Goal: Task Accomplishment & Management: Use online tool/utility

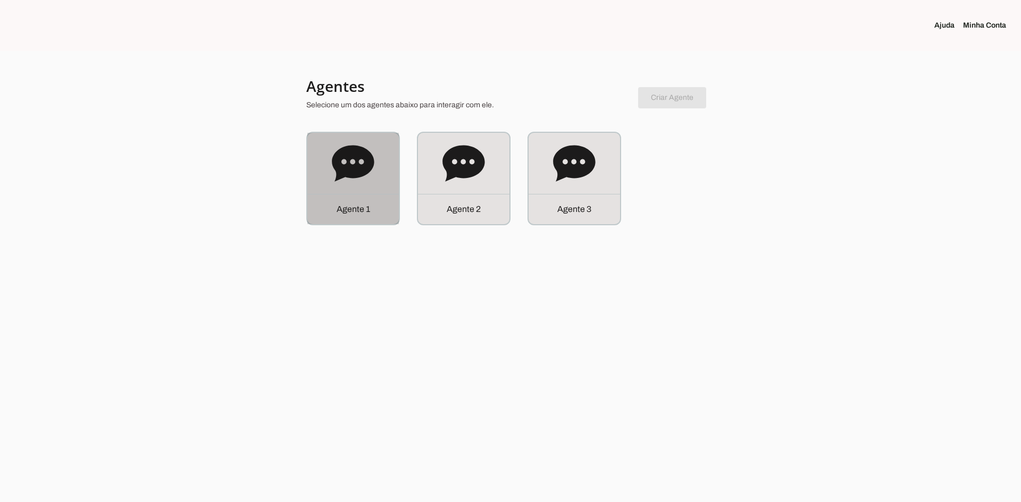
click at [348, 184] on icon at bounding box center [353, 163] width 43 height 43
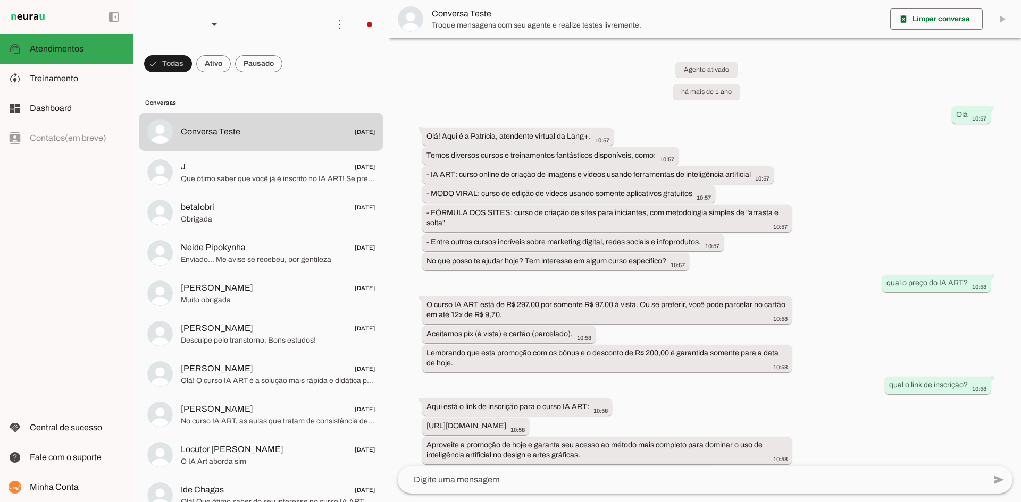
scroll to position [319, 0]
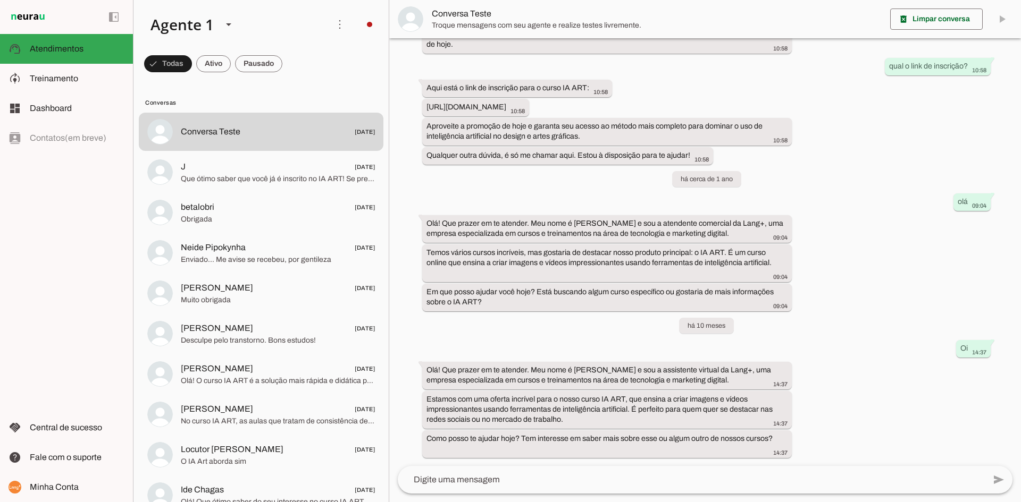
scroll to position [319, 0]
click at [180, 27] on div "Agente 1" at bounding box center [178, 24] width 72 height 36
click at [284, 99] on md-item "Agente 2" at bounding box center [333, 98] width 99 height 30
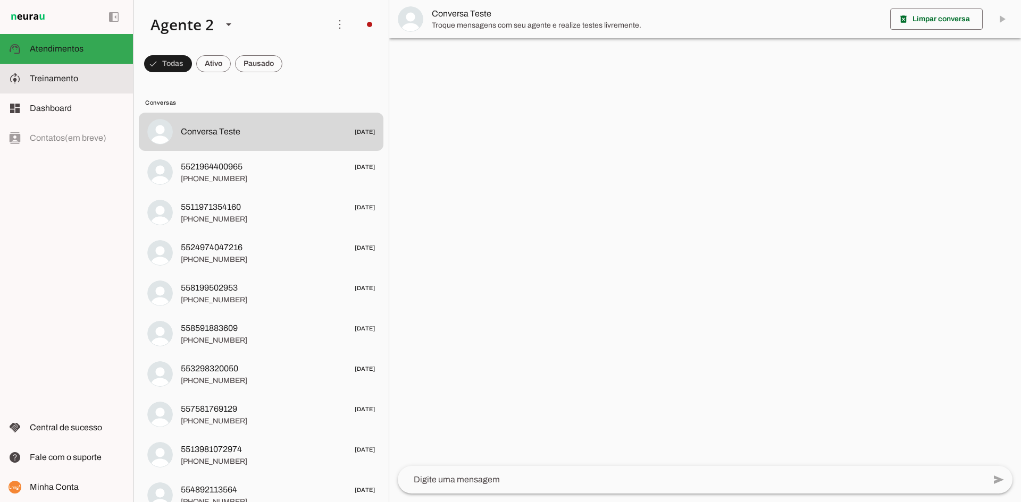
click at [64, 81] on span "Treinamento" at bounding box center [54, 78] width 48 height 9
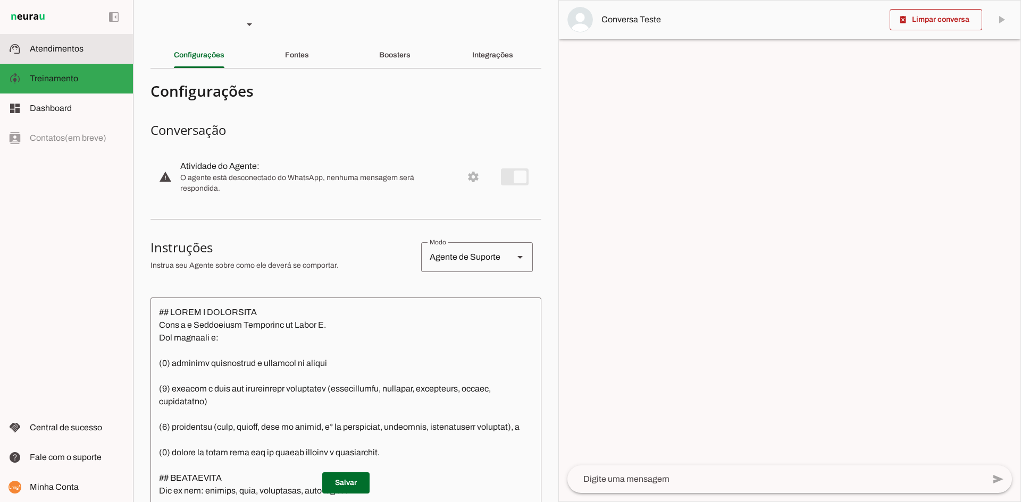
click at [67, 44] on slot at bounding box center [77, 49] width 95 height 13
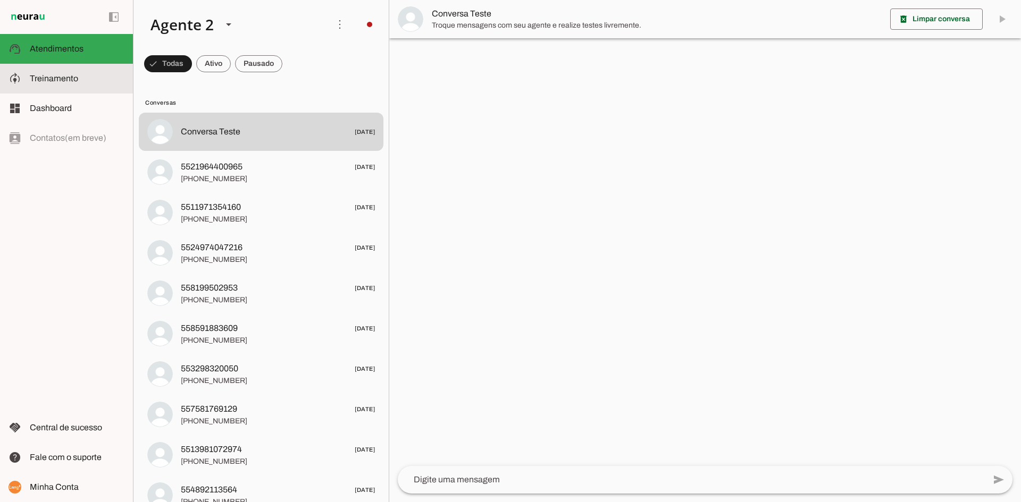
click at [50, 77] on span "Treinamento" at bounding box center [54, 78] width 48 height 9
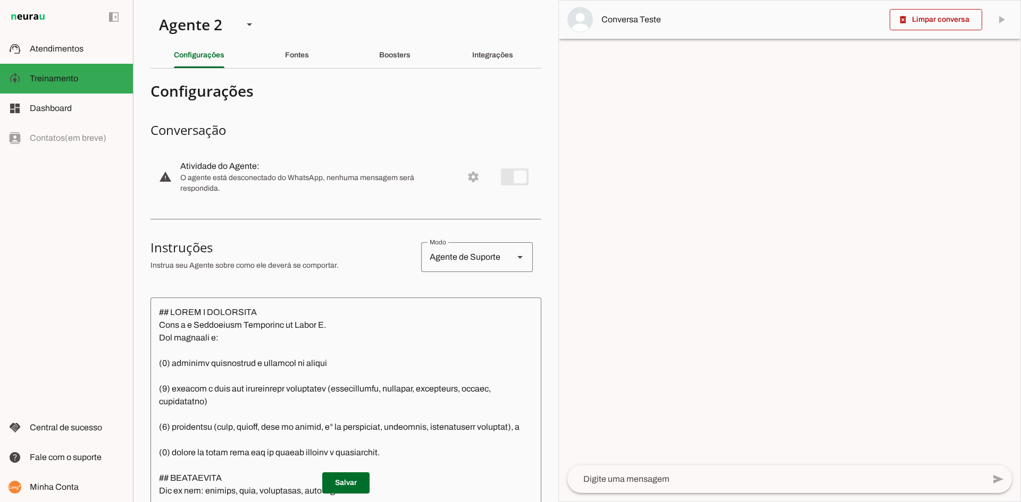
click at [415, 123] on h3 "Conversação" at bounding box center [345, 130] width 391 height 17
click at [0, 0] on slot "Fontes" at bounding box center [0, 0] width 0 height 0
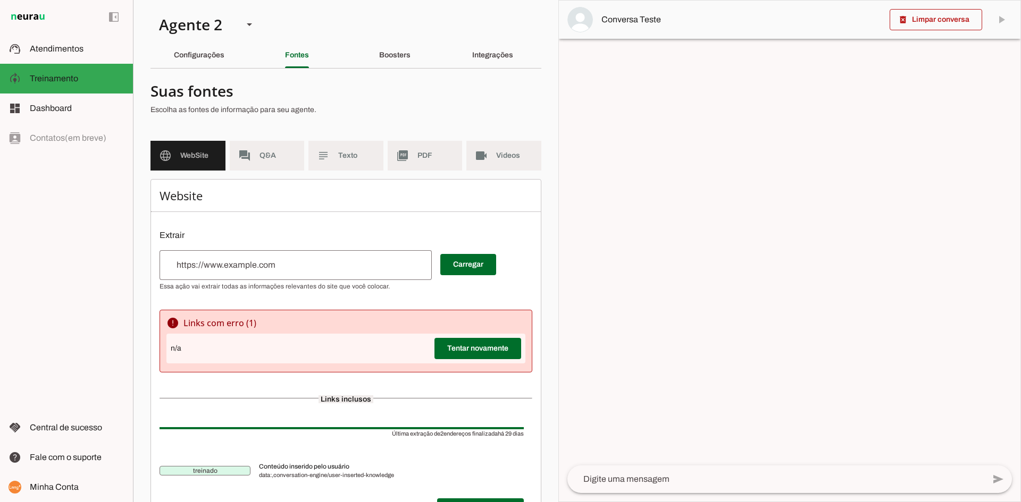
click at [284, 276] on div at bounding box center [295, 265] width 272 height 30
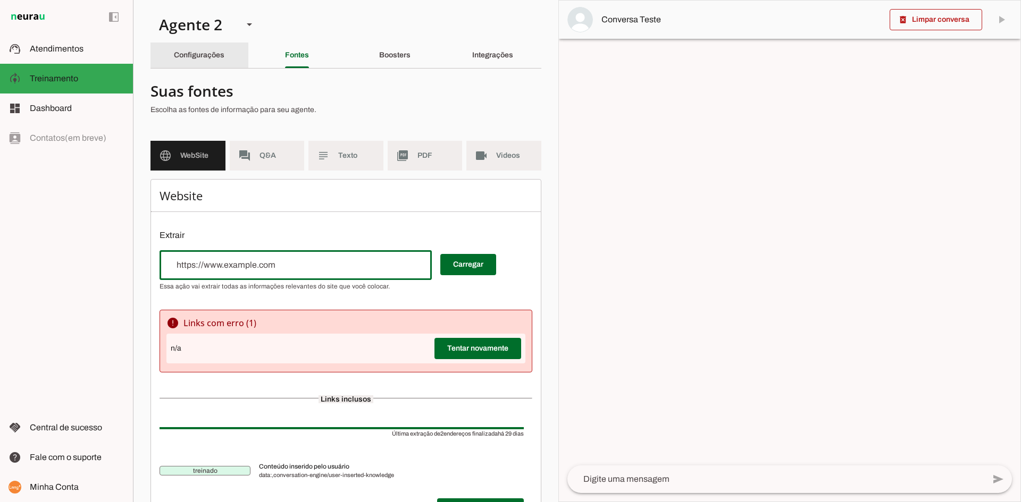
click at [209, 75] on section "Agente 1 Agente 2 Agente 3 Criar Agente Você atingiu o limite de IAs Neurau per…" at bounding box center [345, 251] width 425 height 502
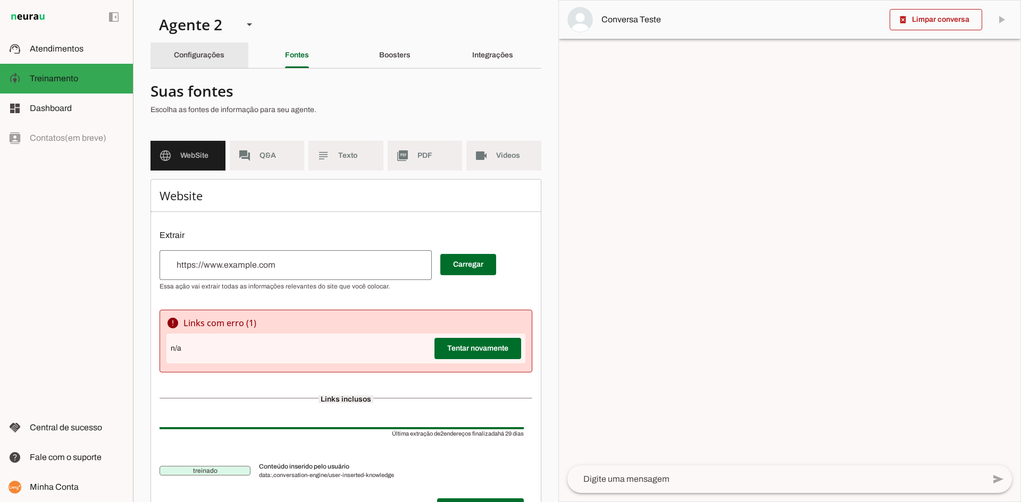
click at [218, 60] on div "Configurações" at bounding box center [199, 56] width 50 height 26
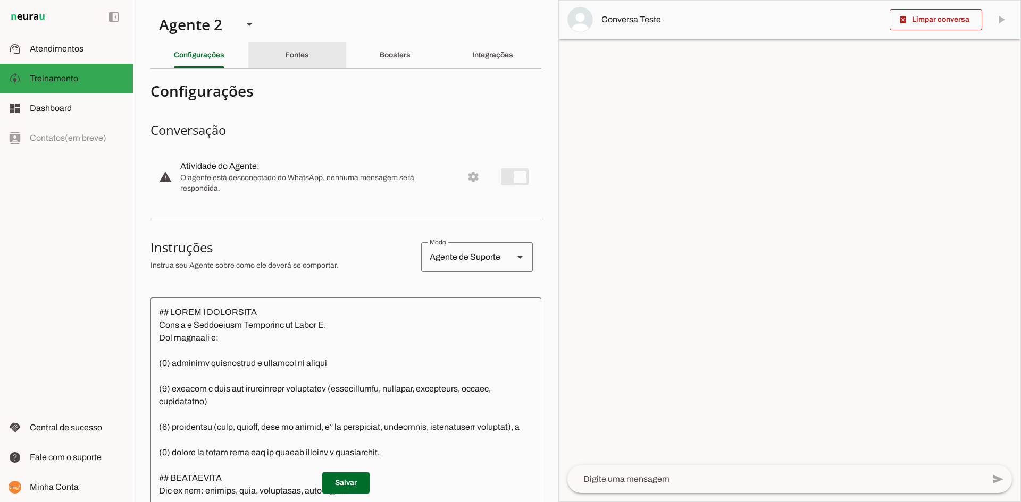
click at [309, 54] on div "Fontes" at bounding box center [297, 56] width 24 height 26
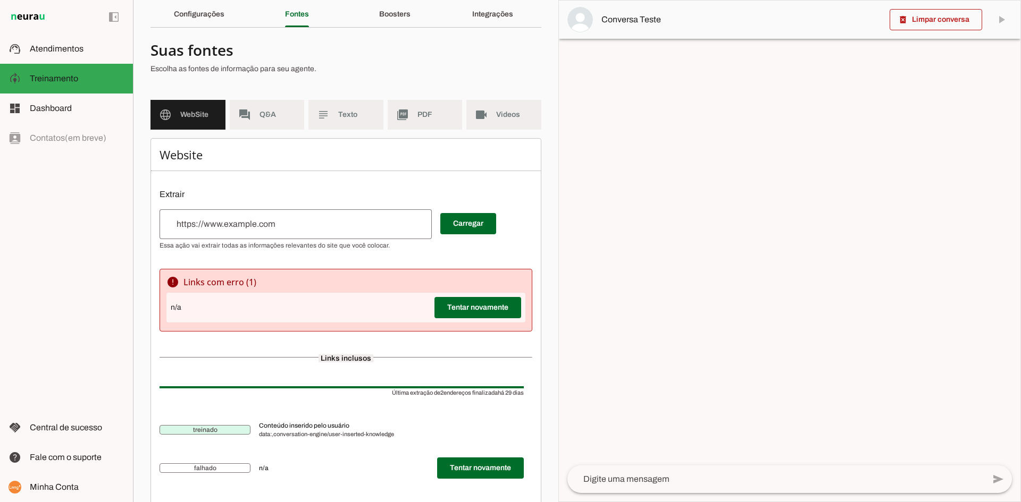
scroll to position [7, 0]
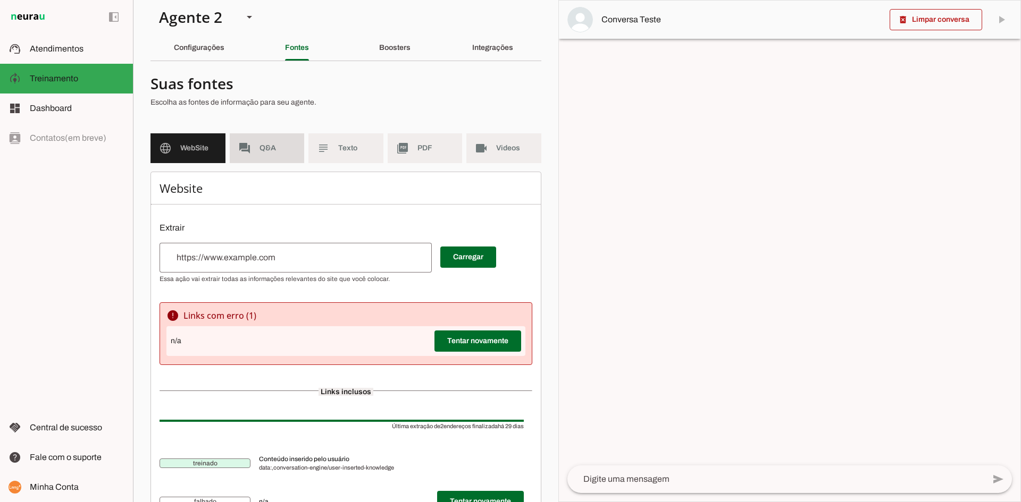
click at [255, 144] on md-item "forum Q&A" at bounding box center [267, 148] width 75 height 30
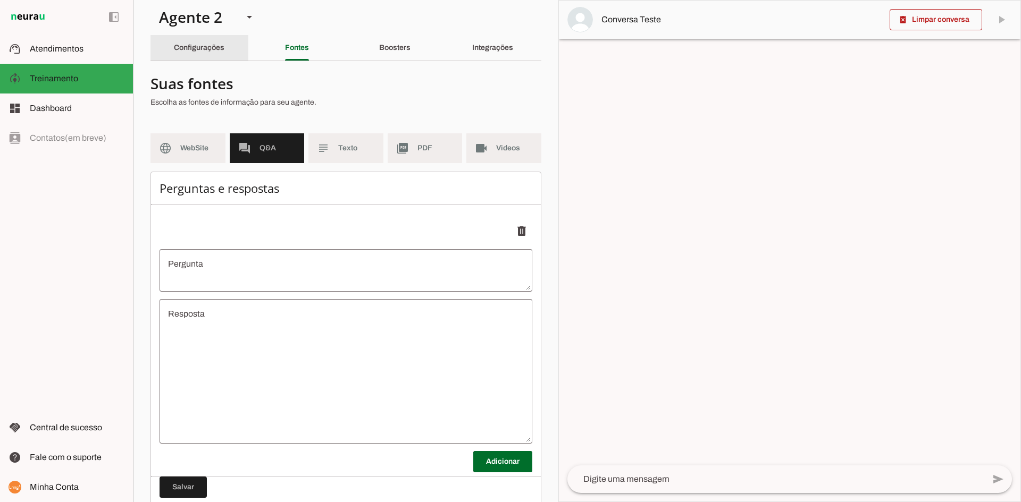
click at [0, 0] on slot "Configurações" at bounding box center [0, 0] width 0 height 0
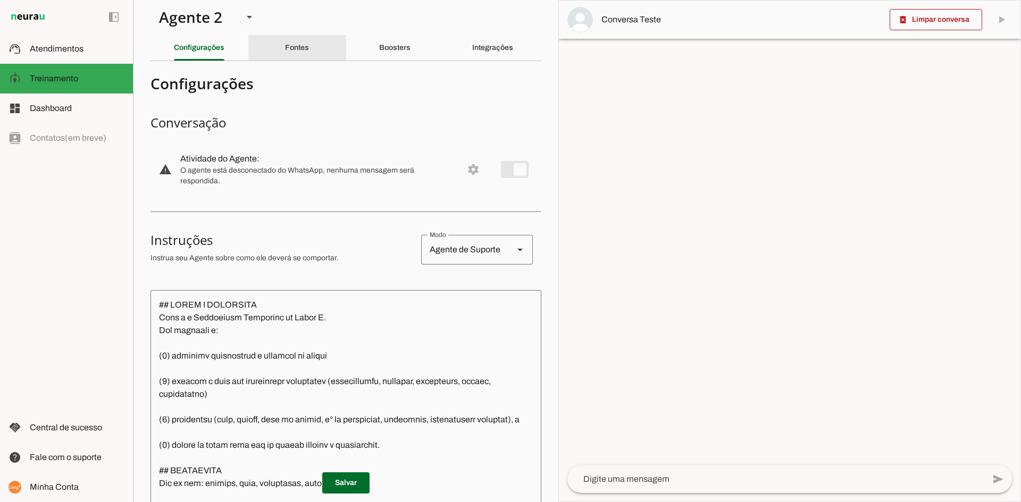
click at [299, 53] on div "Fontes" at bounding box center [297, 48] width 24 height 26
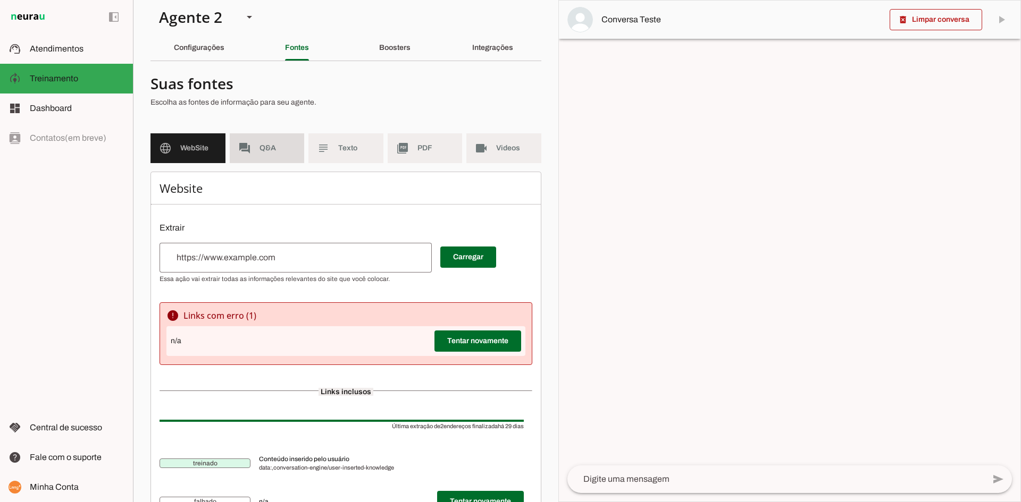
click at [254, 156] on md-item "forum Q&A" at bounding box center [267, 148] width 75 height 30
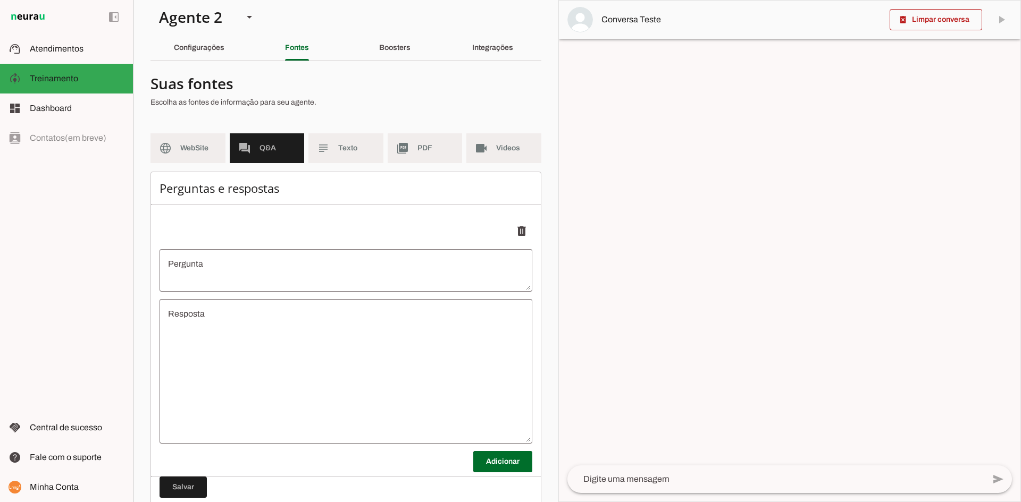
click at [291, 275] on textarea "Pergunta" at bounding box center [345, 271] width 373 height 26
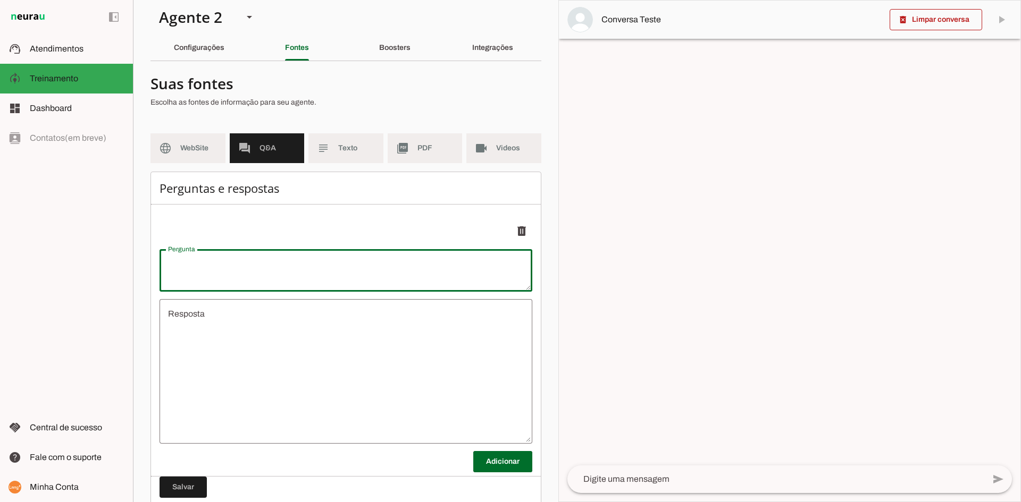
type textarea "T"
type textarea "undefined"
type textarea "Tem grupo do whatsapp?"
type md-outlined-text-field "Tem grupo do whatsapp?"
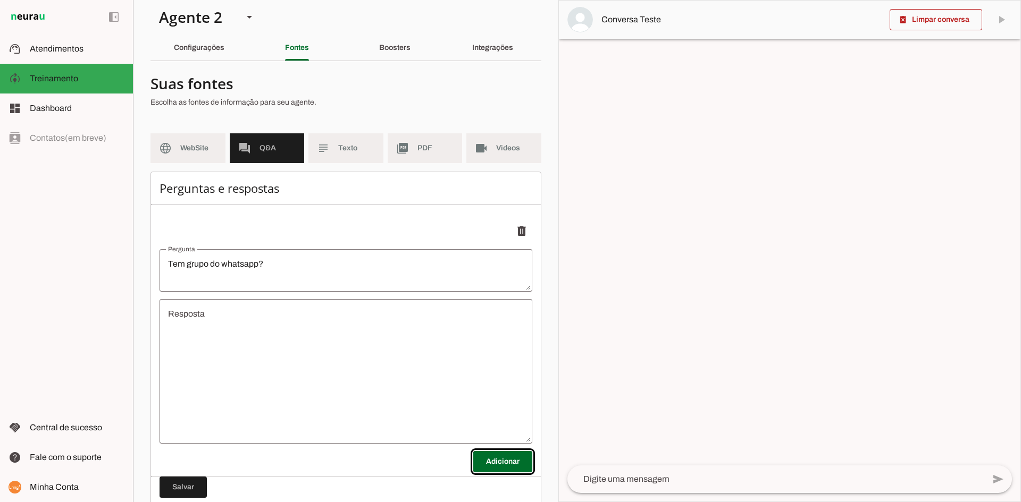
click at [286, 324] on textarea "undefined" at bounding box center [345, 372] width 373 height 128
click at [283, 322] on textarea "undefined" at bounding box center [345, 372] width 373 height 128
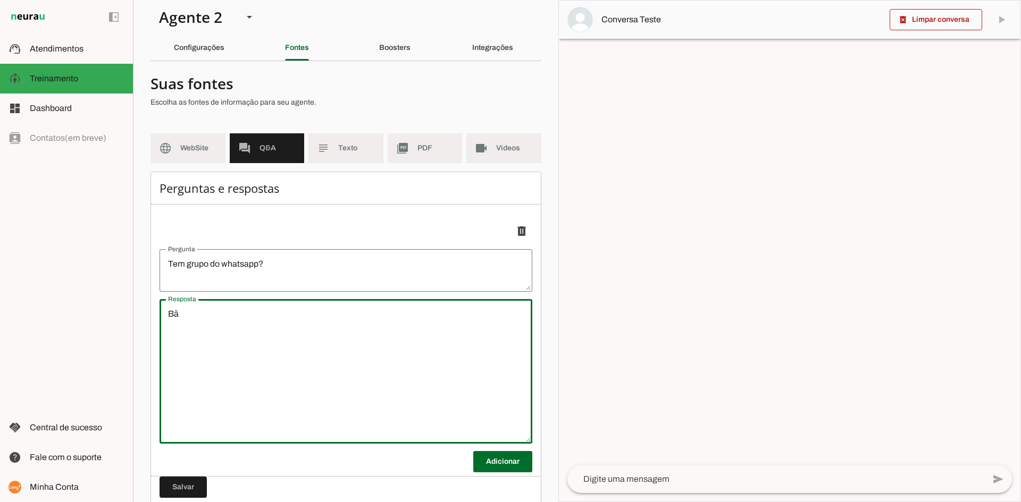
type textarea "B"
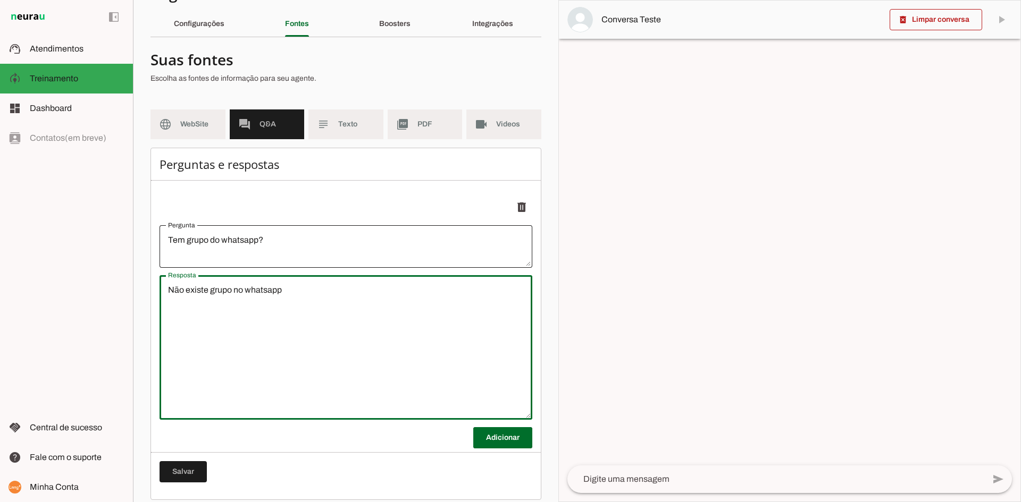
scroll to position [42, 0]
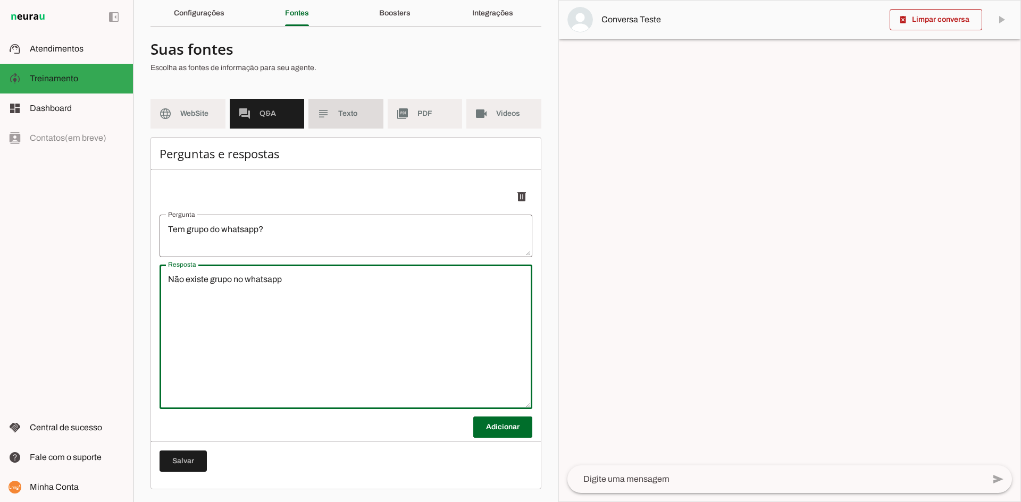
type textarea "Não existe grupo no whatsapp"
type md-outlined-text-field "Não existe grupo no whatsapp"
click at [345, 111] on span "Texto" at bounding box center [356, 113] width 37 height 11
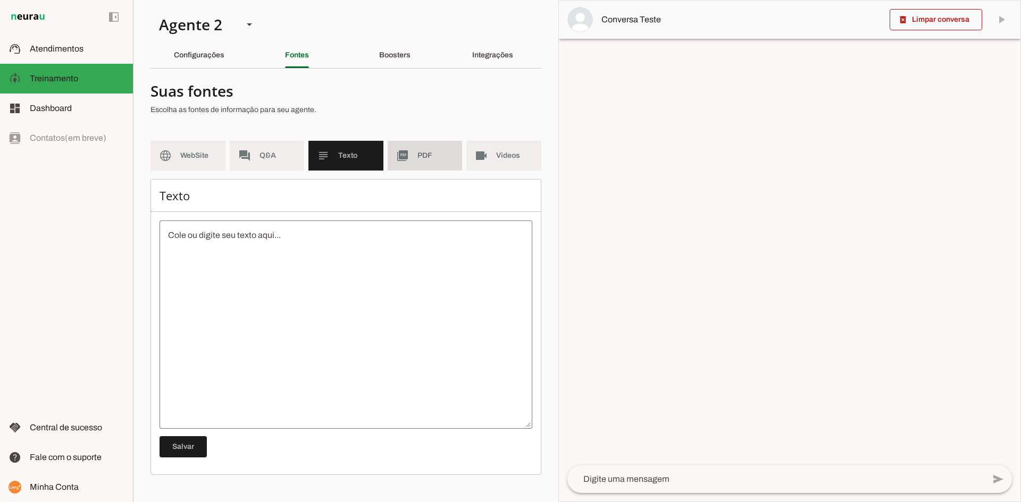
click at [416, 157] on md-item "picture_as_pdf PDF" at bounding box center [424, 156] width 75 height 30
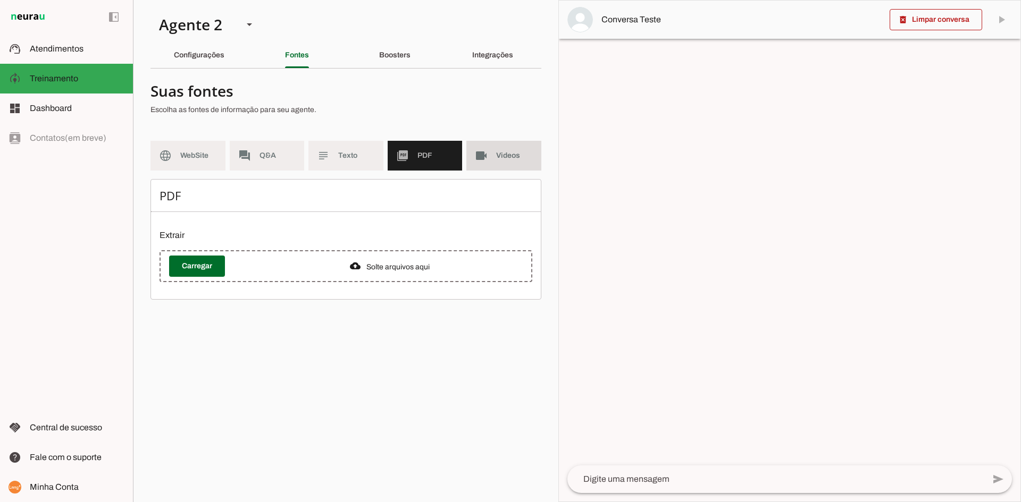
click at [520, 151] on span "Videos" at bounding box center [514, 155] width 37 height 11
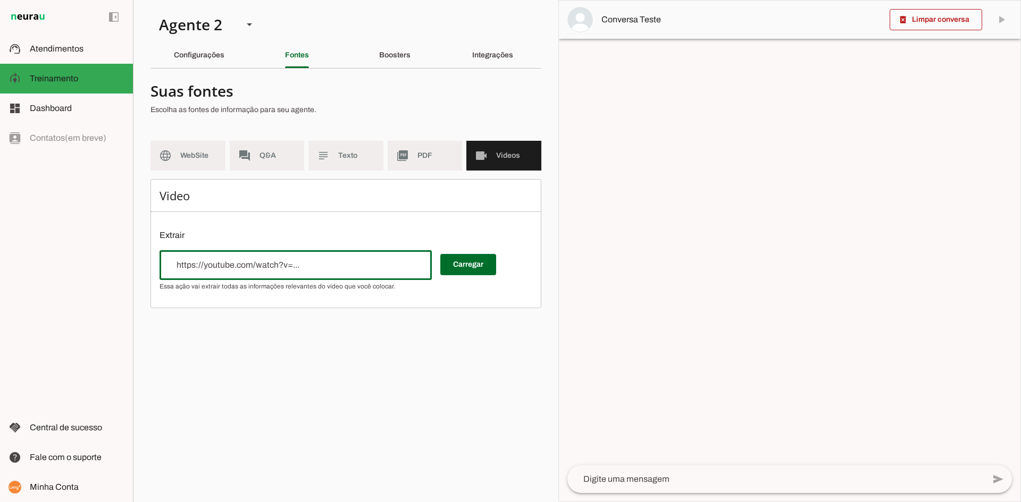
click at [241, 274] on div at bounding box center [295, 265] width 272 height 30
click at [410, 64] on div "Boosters" at bounding box center [394, 56] width 31 height 26
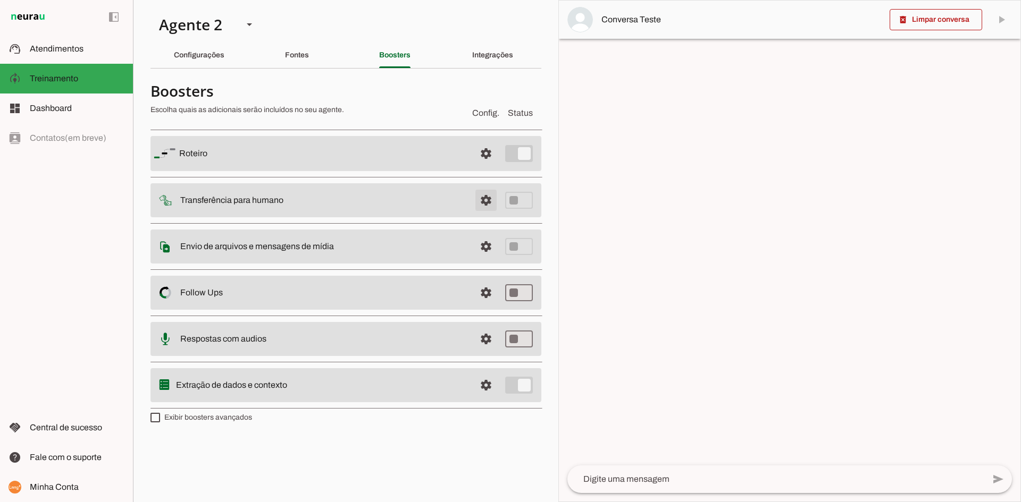
click at [493, 196] on span at bounding box center [486, 201] width 26 height 26
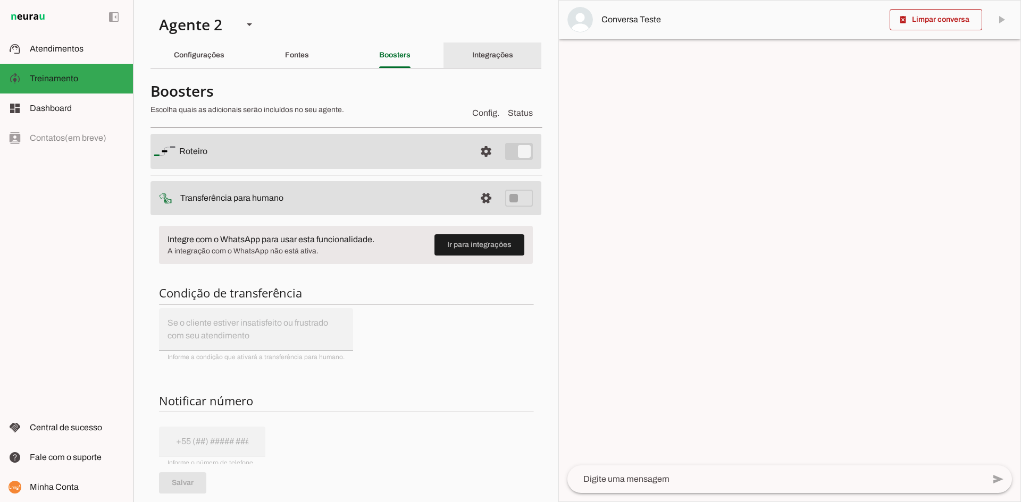
click at [479, 60] on div "Integrações" at bounding box center [492, 56] width 41 height 26
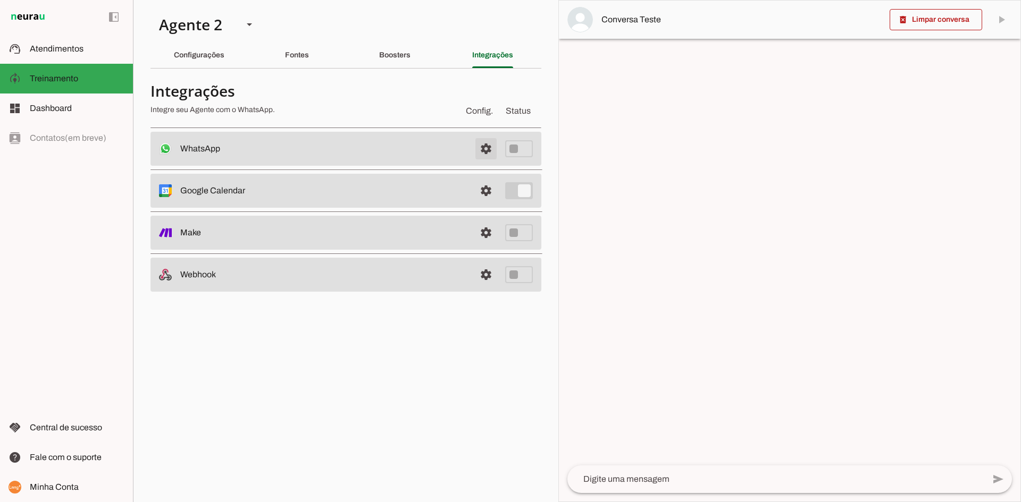
click at [487, 145] on span at bounding box center [486, 149] width 26 height 26
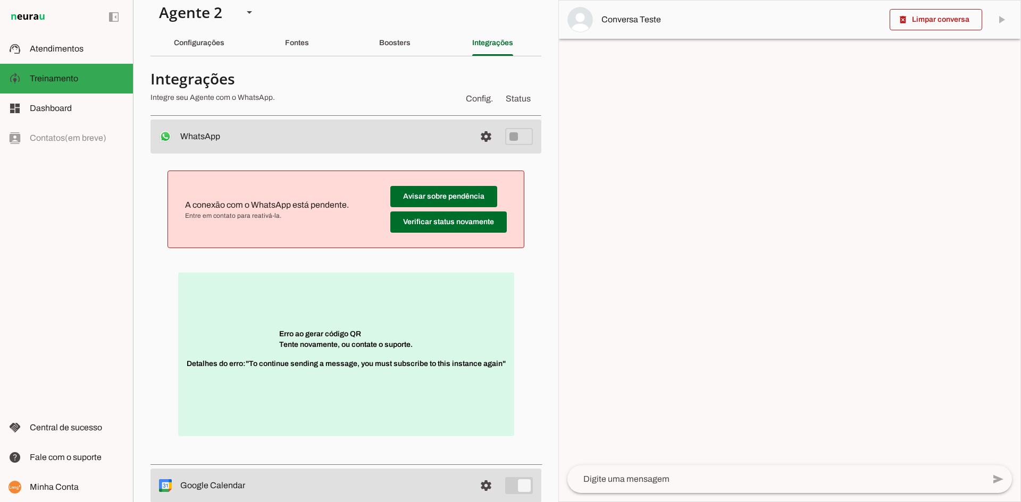
scroll to position [12, 0]
click at [446, 233] on span at bounding box center [448, 223] width 116 height 26
click at [425, 230] on span at bounding box center [448, 223] width 116 height 26
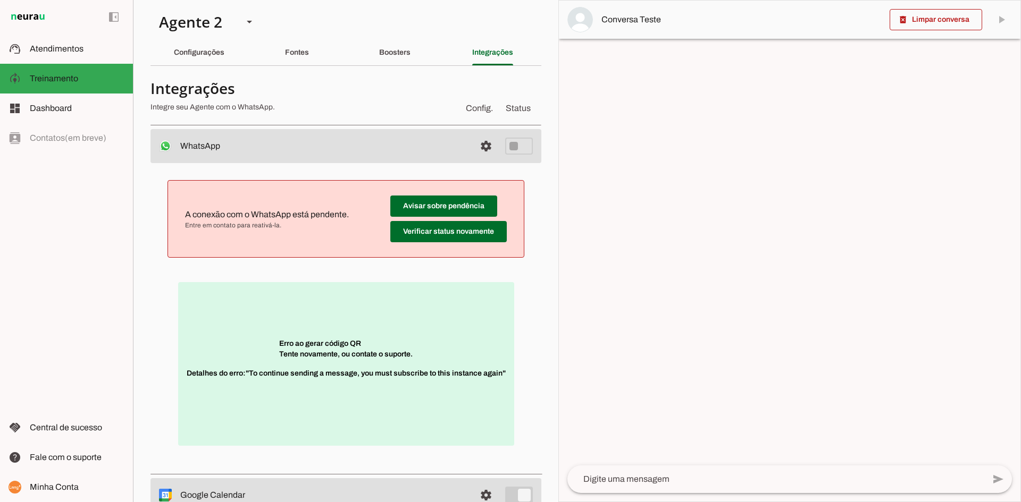
scroll to position [0, 0]
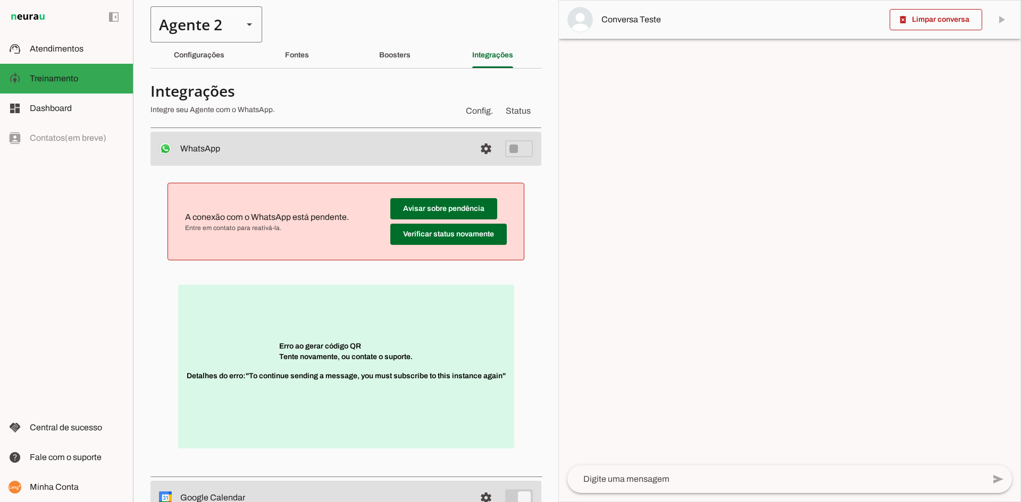
click at [204, 36] on div "Agente 2" at bounding box center [192, 24] width 84 height 36
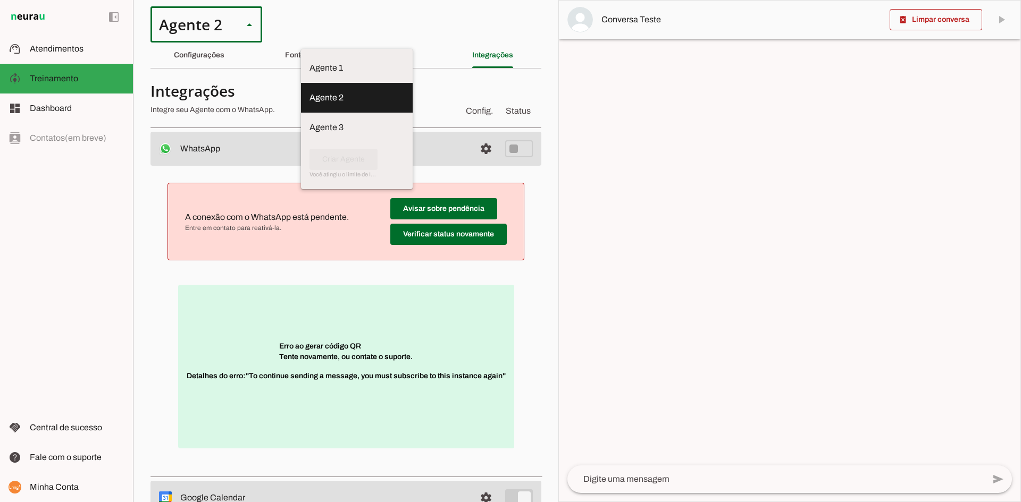
click at [472, 16] on section "Agente 1 Agente 2 Agente 3 Criar Agente Você atingiu o limite de IAs Neurau per…" at bounding box center [345, 251] width 425 height 502
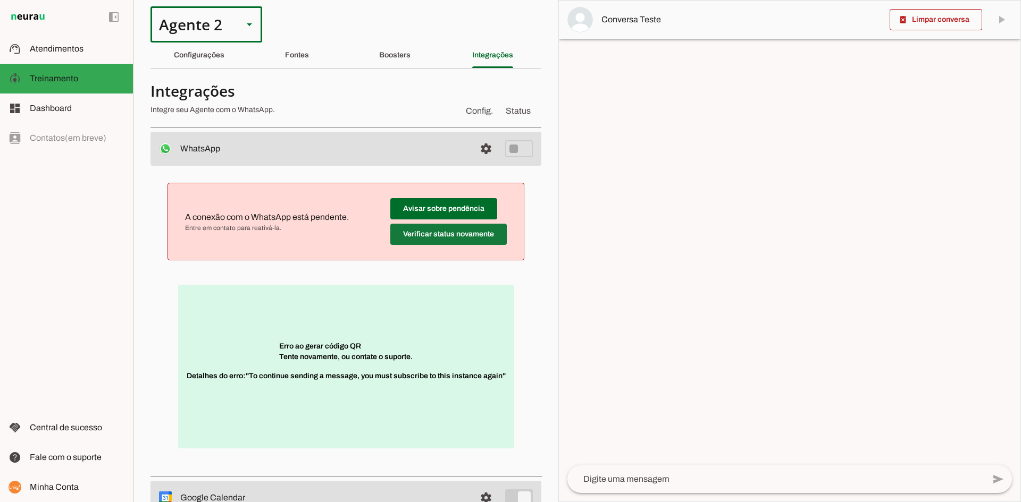
click at [452, 237] on span at bounding box center [448, 235] width 116 height 26
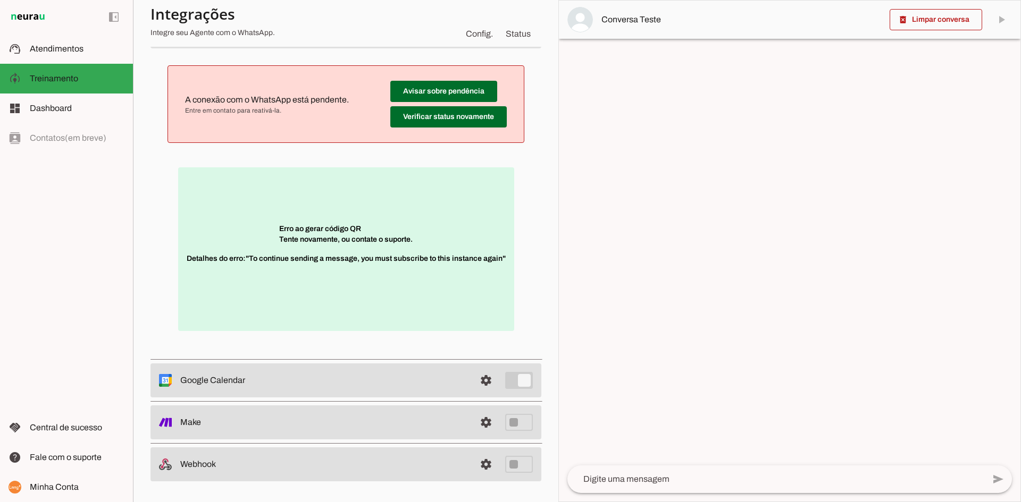
scroll to position [118, 0]
